Goal: Check status: Check status

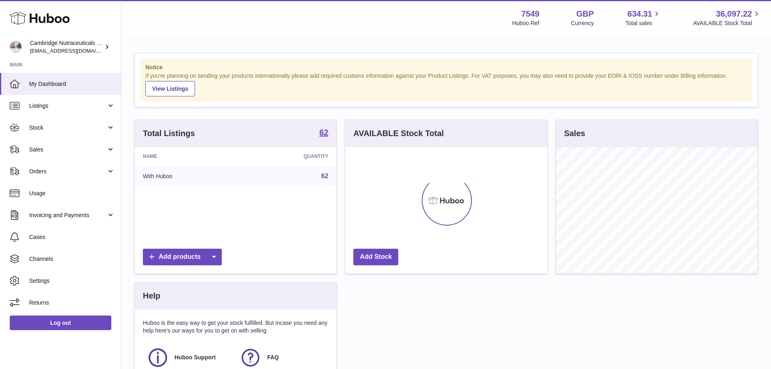
scroll to position [126, 202]
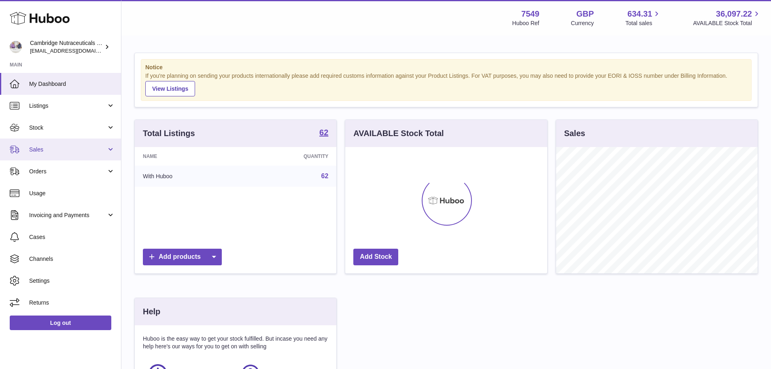
click at [49, 150] on span "Sales" at bounding box center [67, 150] width 77 height 8
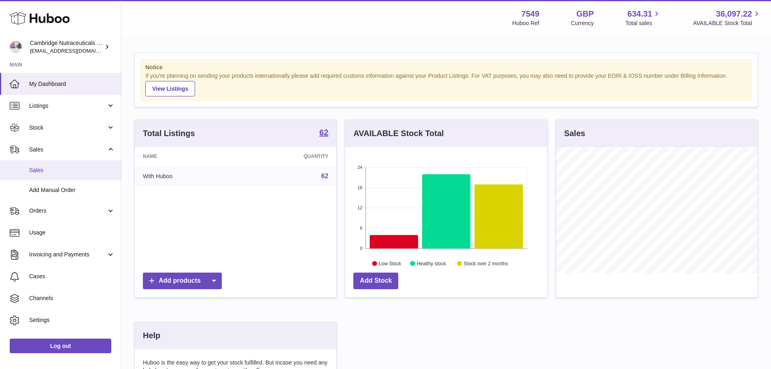
click at [49, 171] on span "Sales" at bounding box center [72, 170] width 86 height 8
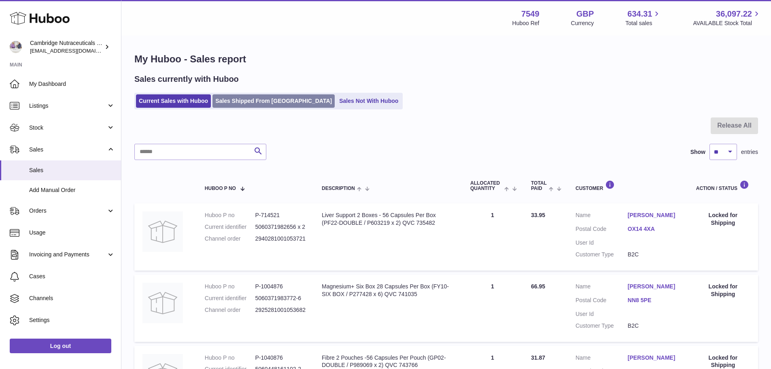
click at [250, 105] on link "Sales Shipped From Huboo" at bounding box center [273, 100] width 122 height 13
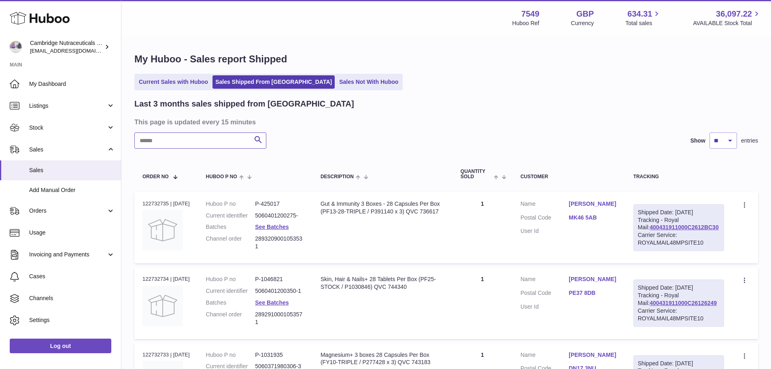
click at [203, 140] on input "text" at bounding box center [200, 140] width 132 height 16
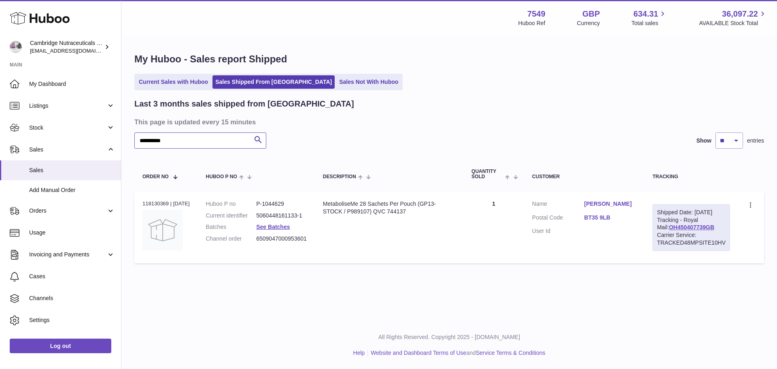
type input "**********"
click at [161, 201] on div "Order no 118130369 | 3rd Jun" at bounding box center [165, 203] width 47 height 7
copy div "118130369"
